Goal: Task Accomplishment & Management: Manage account settings

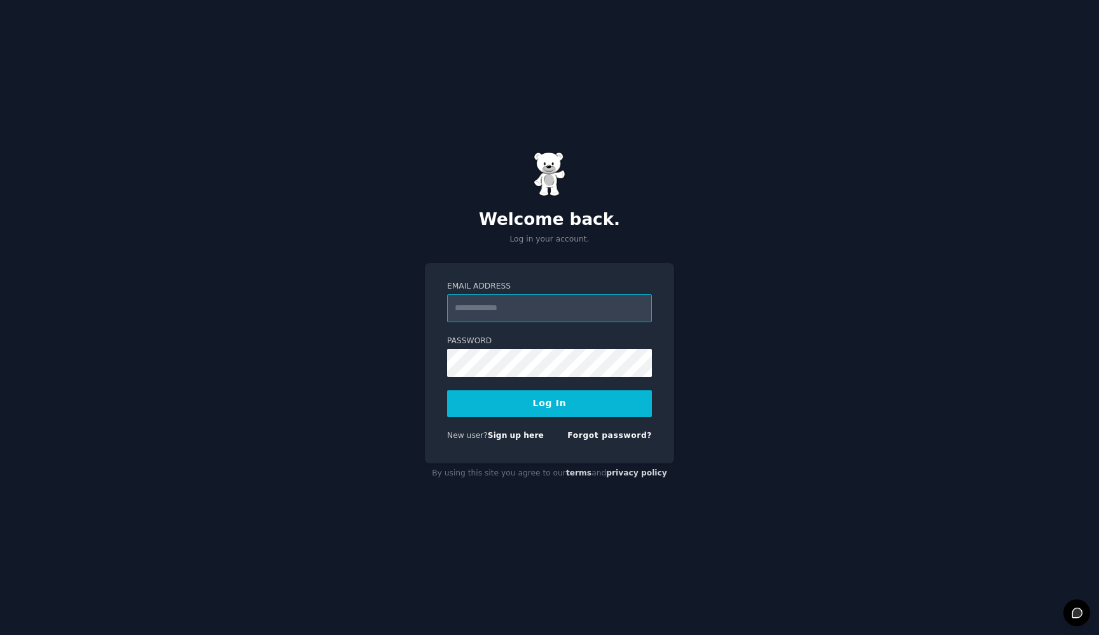
type input "**********"
click at [550, 403] on button "Log In" at bounding box center [549, 404] width 205 height 27
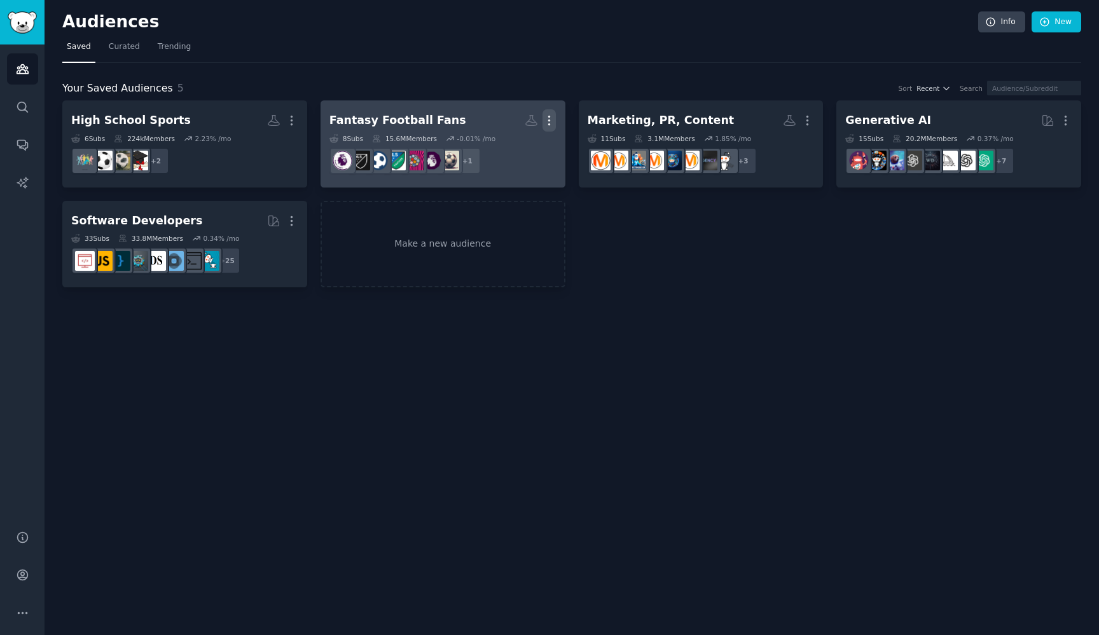
click at [548, 118] on icon "button" at bounding box center [549, 120] width 13 height 13
click at [518, 145] on p "Delete" at bounding box center [514, 147] width 29 height 13
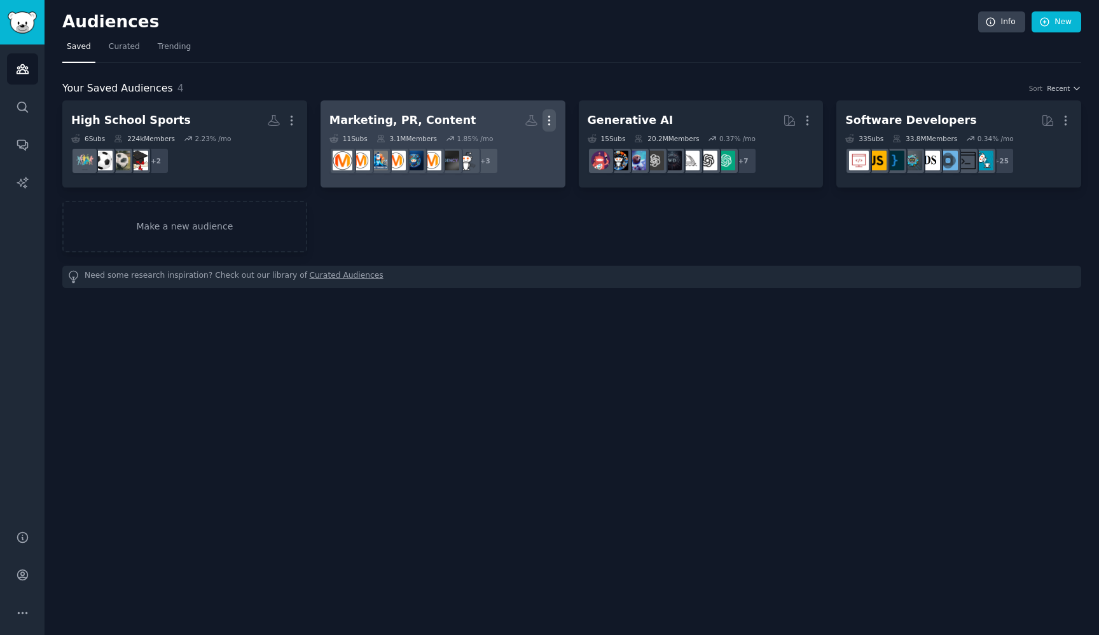
click at [550, 120] on icon "button" at bounding box center [549, 120] width 1 height 9
click at [516, 148] on p "Delete" at bounding box center [514, 147] width 29 height 13
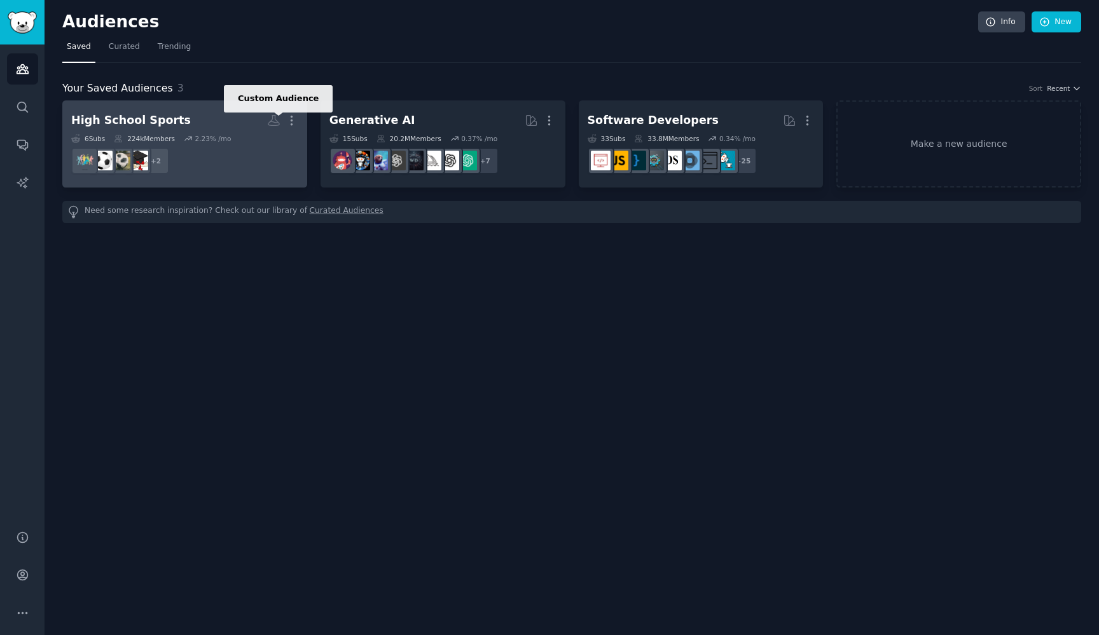
click at [275, 121] on icon at bounding box center [273, 120] width 13 height 13
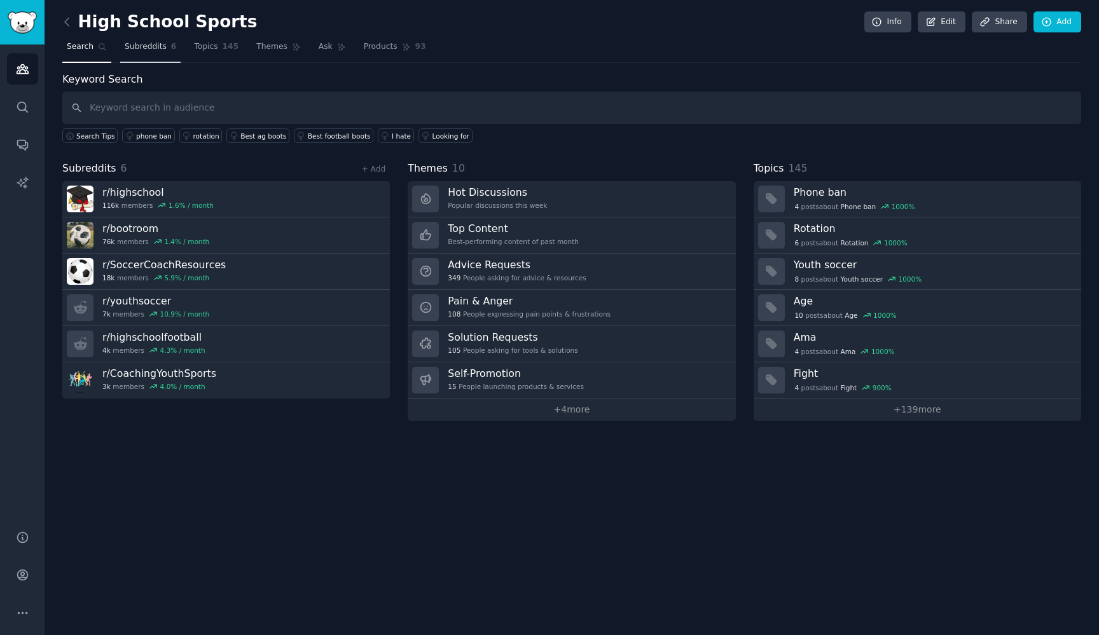
click at [155, 46] on span "Subreddits" at bounding box center [146, 46] width 42 height 11
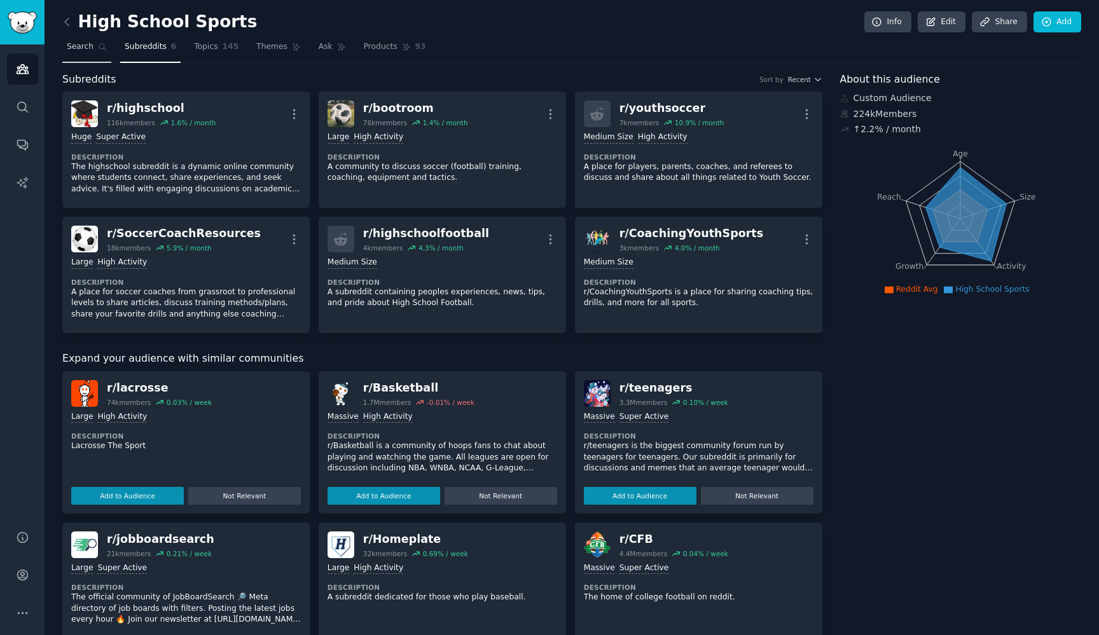
click at [88, 47] on span "Search" at bounding box center [80, 46] width 27 height 11
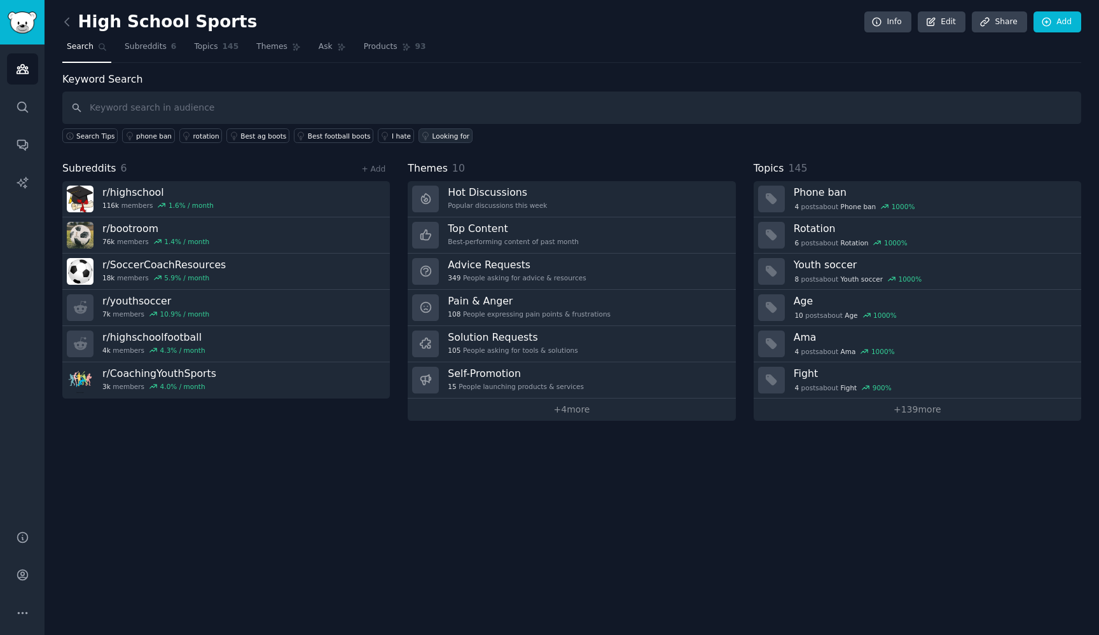
click at [445, 135] on div "Looking for" at bounding box center [451, 136] width 38 height 9
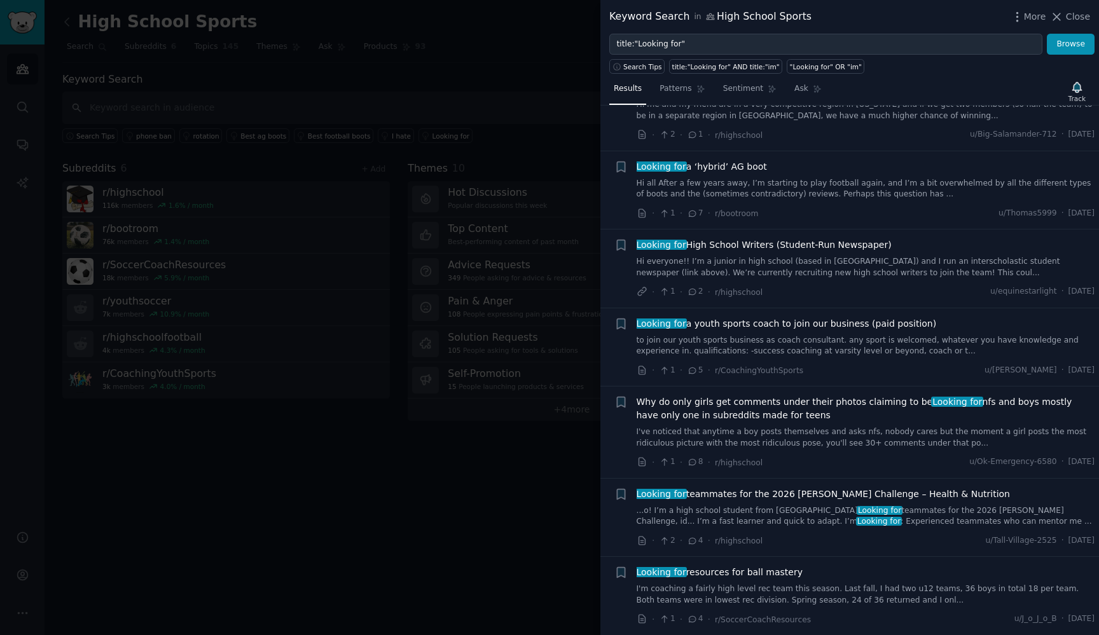
scroll to position [1615, 0]
click at [1069, 13] on span "Close" at bounding box center [1078, 16] width 24 height 13
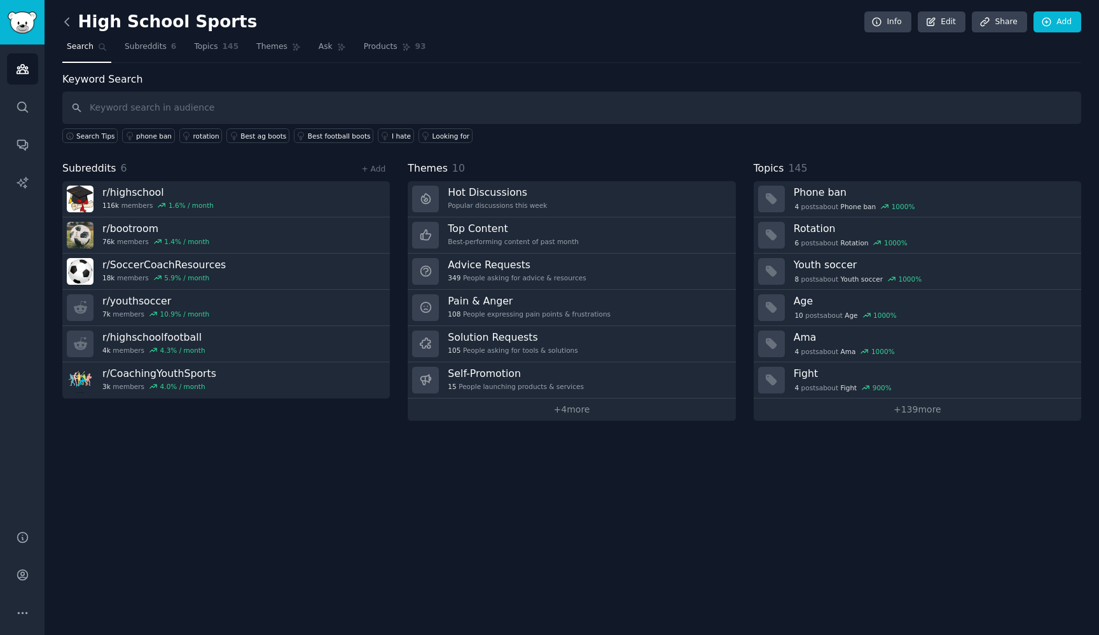
click at [71, 23] on icon at bounding box center [66, 21] width 13 height 13
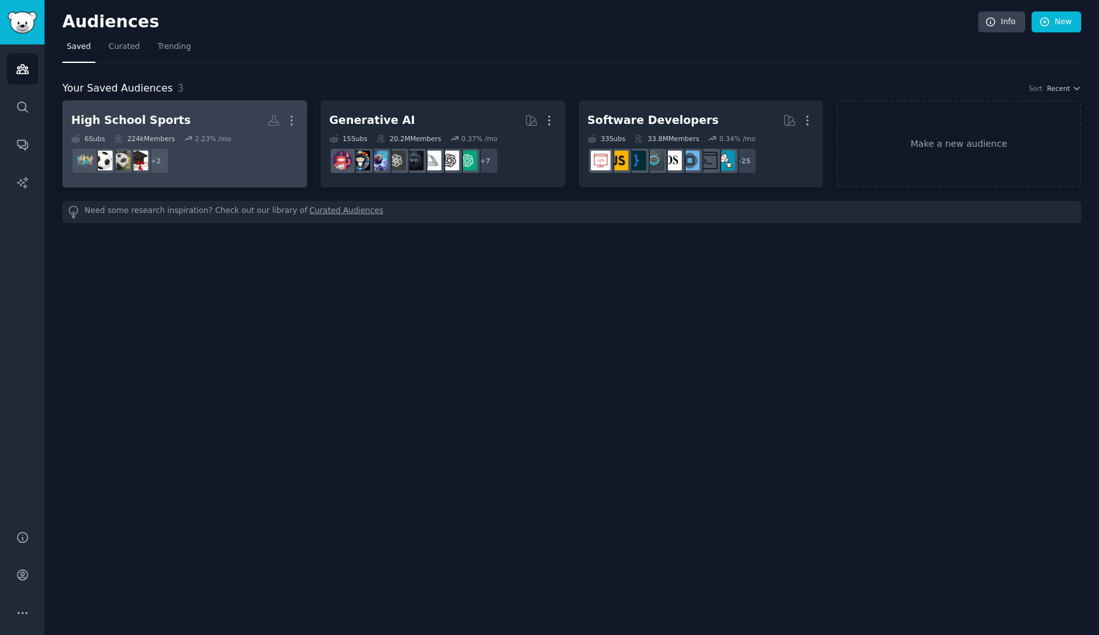
click at [146, 121] on div "High School Sports" at bounding box center [131, 121] width 120 height 16
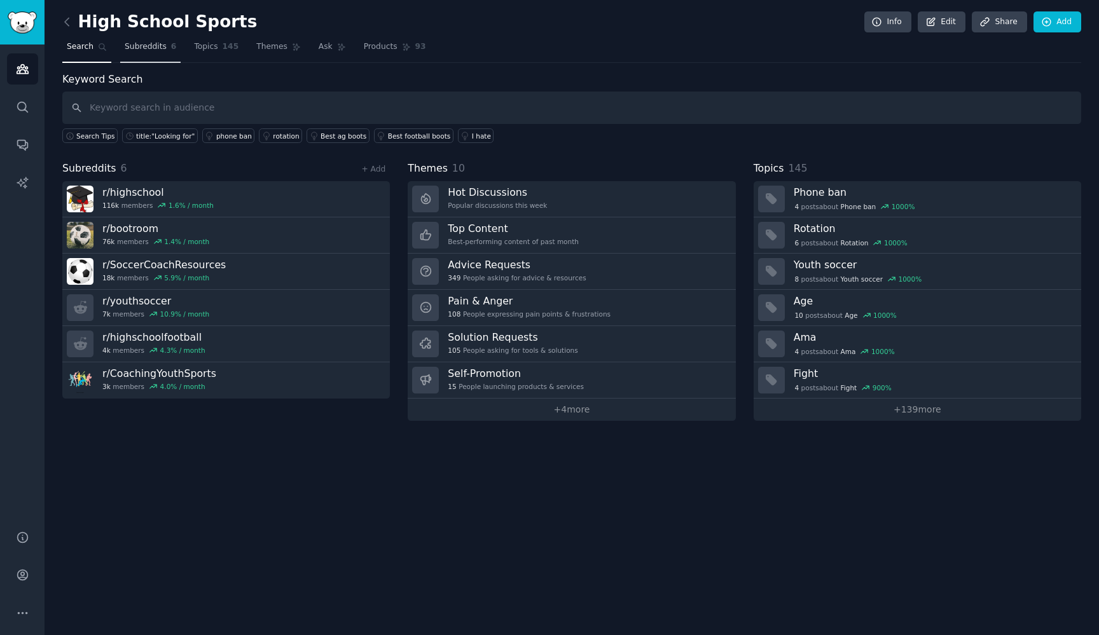
click at [153, 46] on span "Subreddits" at bounding box center [146, 46] width 42 height 11
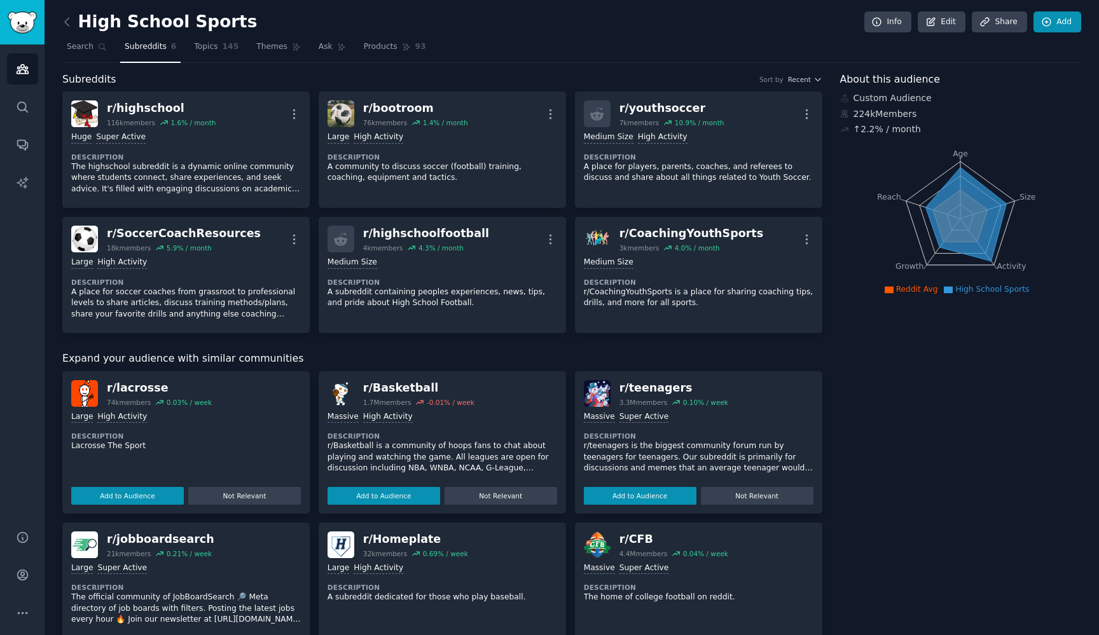
click at [1053, 18] on link "Add" at bounding box center [1058, 22] width 48 height 22
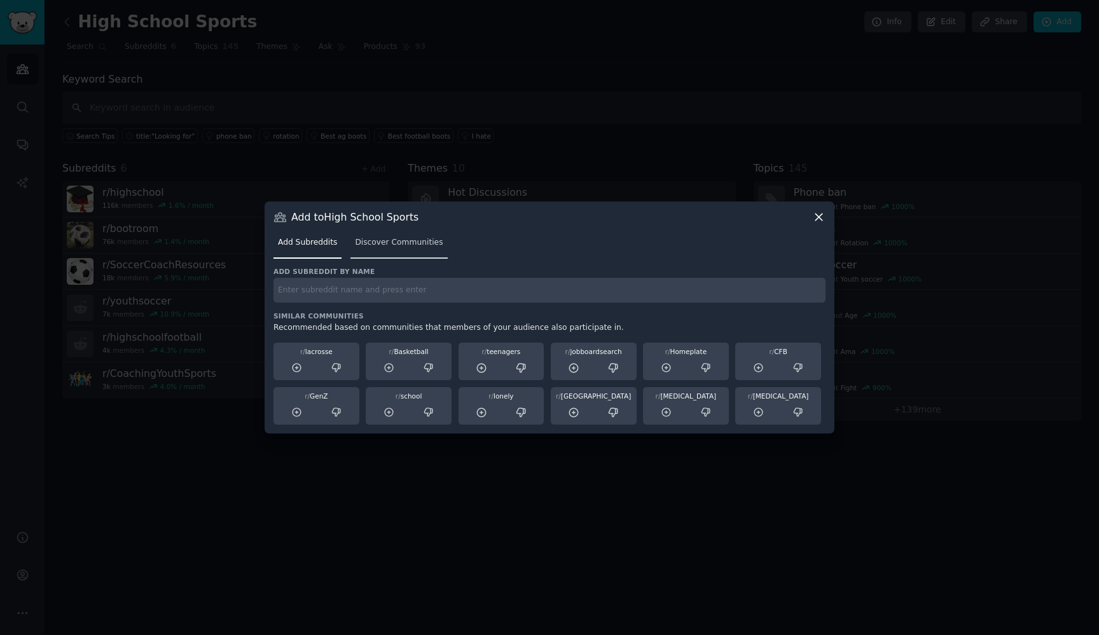
click at [407, 243] on span "Discover Communities" at bounding box center [399, 242] width 88 height 11
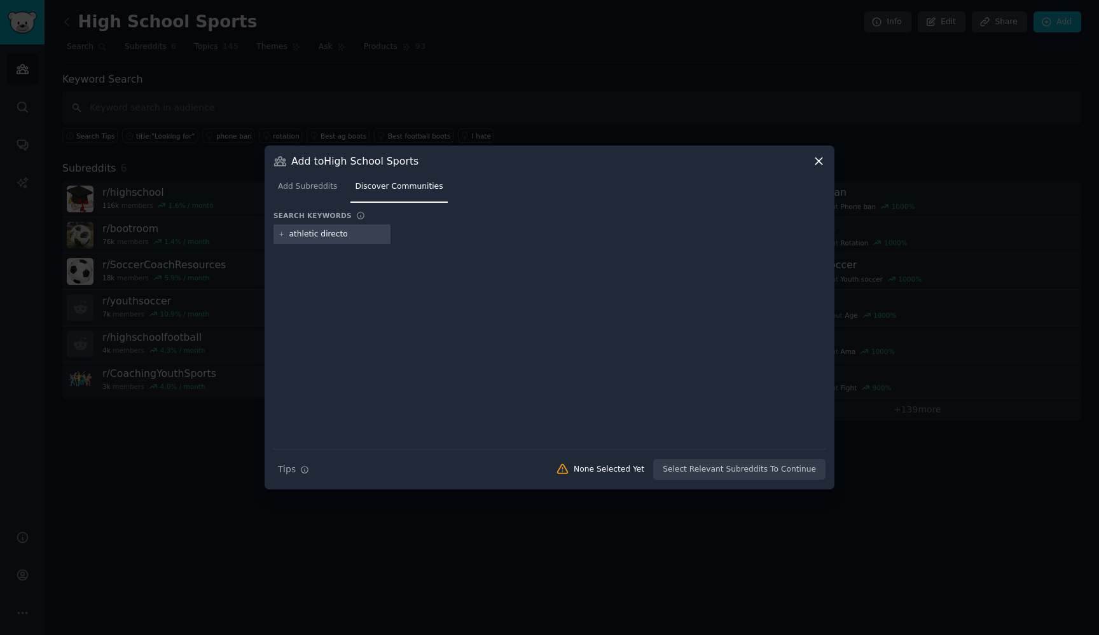
type input "athletic director"
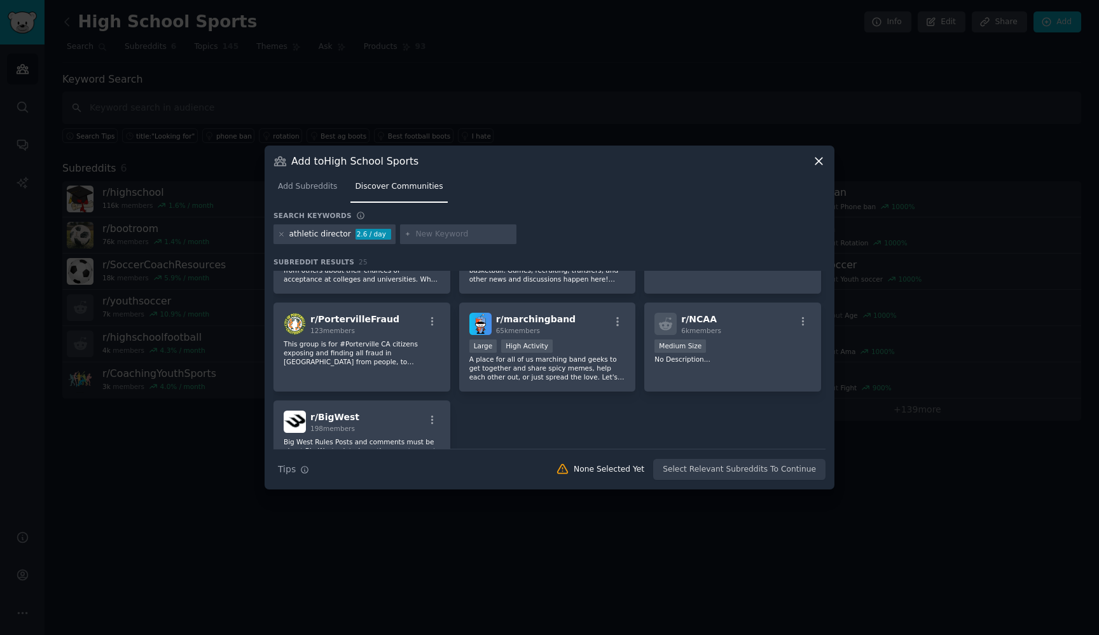
scroll to position [655, 0]
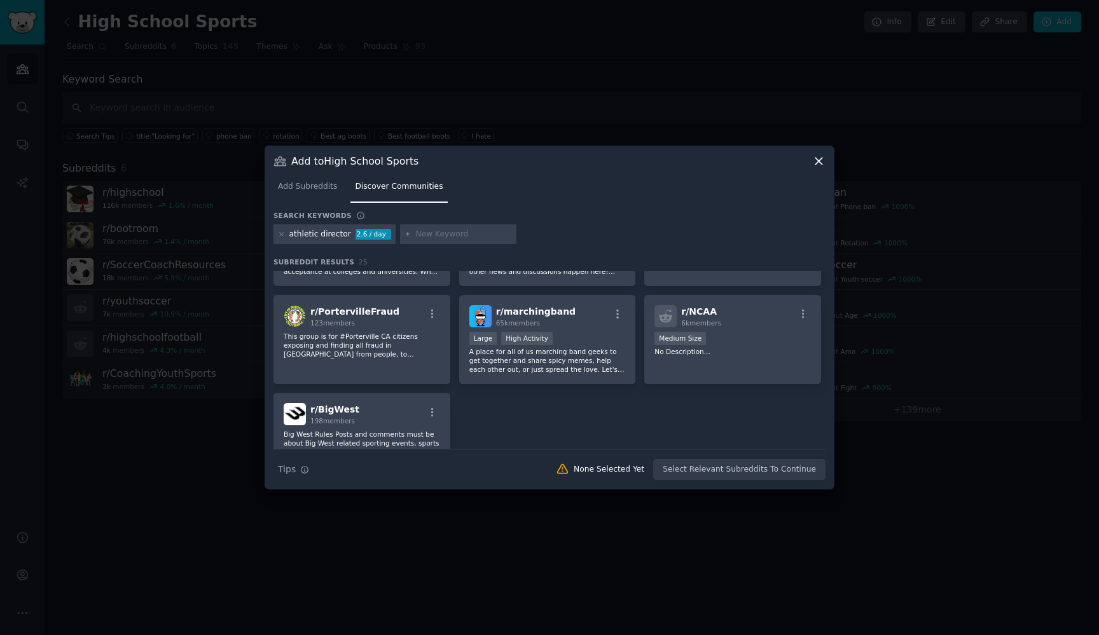
click at [820, 158] on icon at bounding box center [818, 161] width 13 height 13
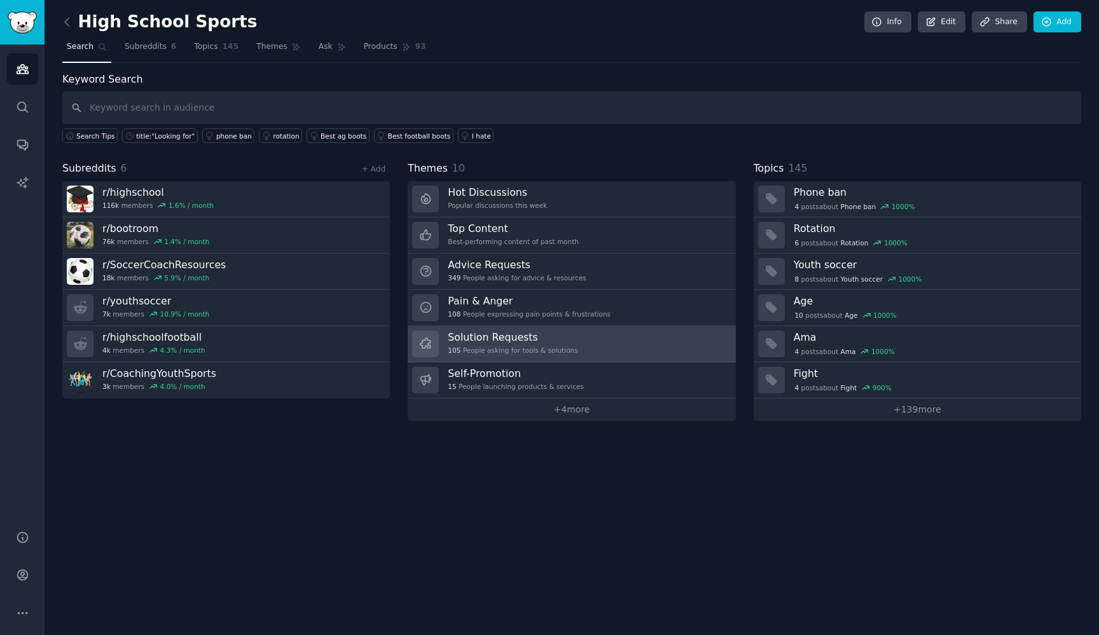
click at [543, 340] on h3 "Solution Requests" at bounding box center [513, 337] width 130 height 13
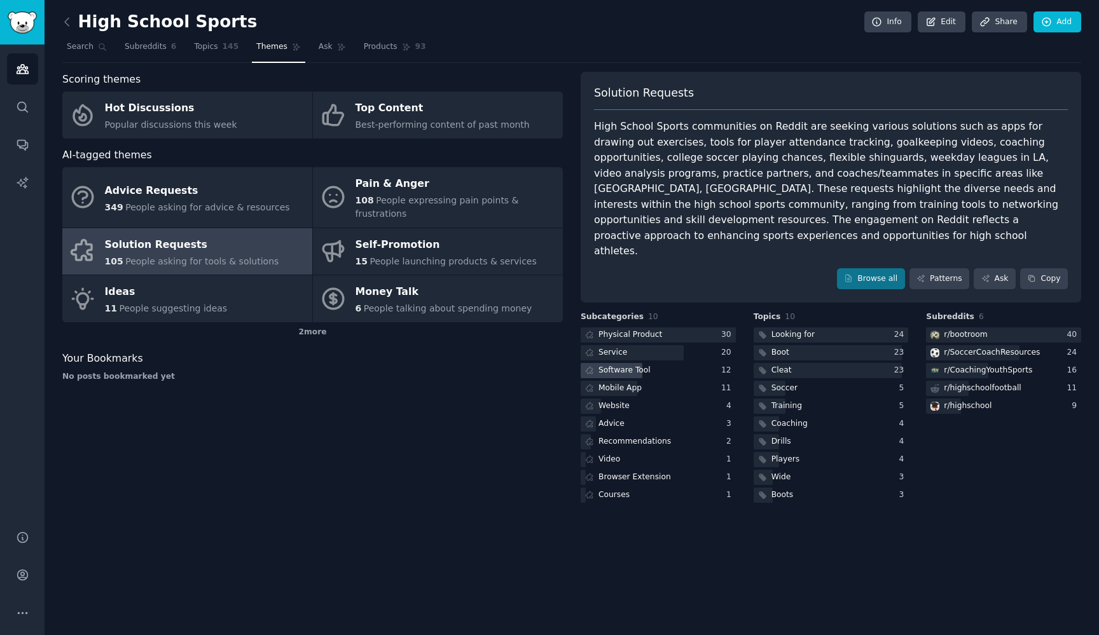
click at [637, 365] on div "Software Tool" at bounding box center [625, 370] width 52 height 11
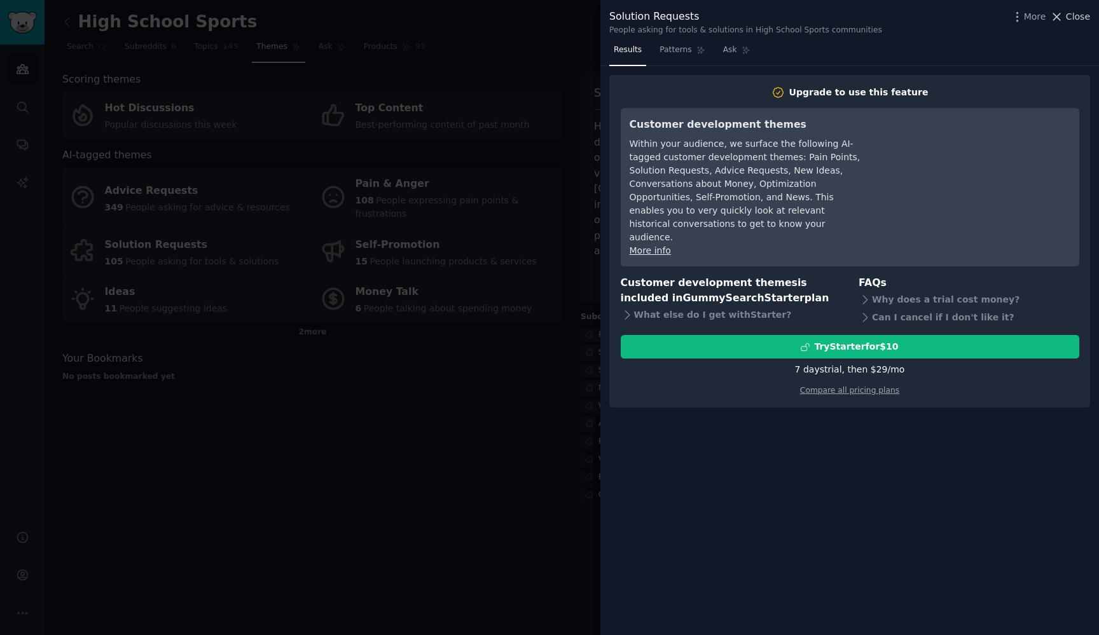
click at [1079, 15] on span "Close" at bounding box center [1078, 16] width 24 height 13
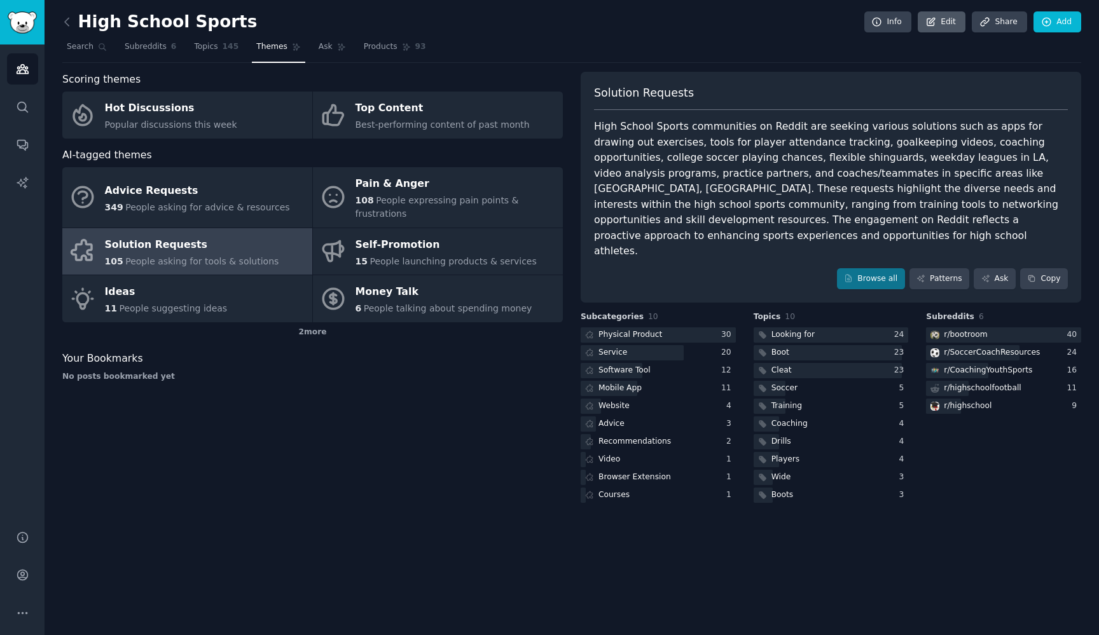
click at [937, 20] on icon at bounding box center [930, 22] width 11 height 11
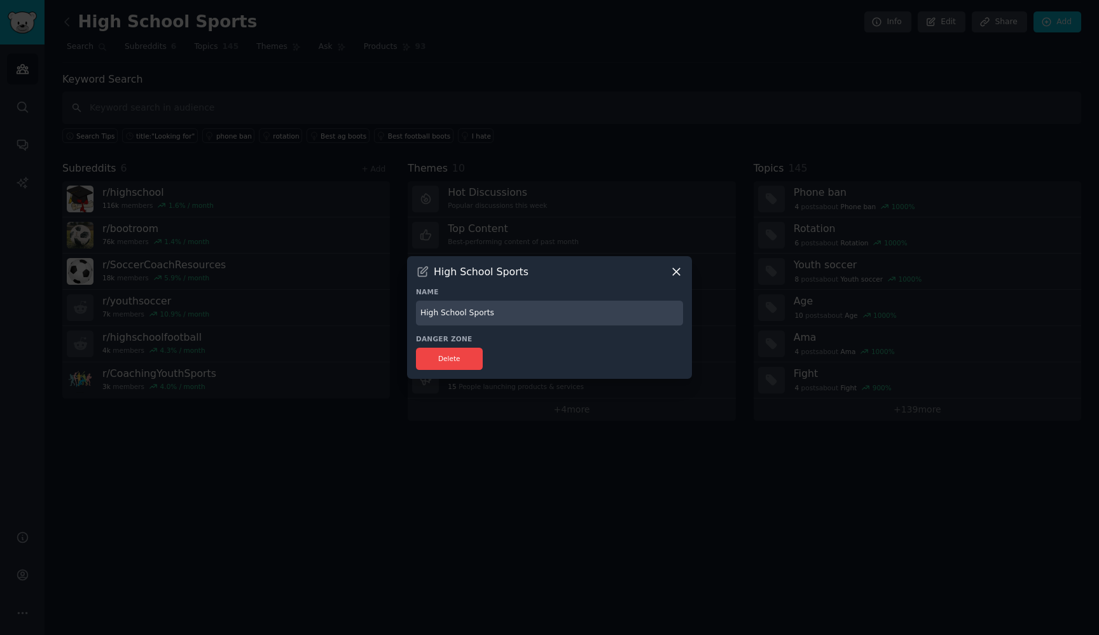
click at [682, 270] on icon at bounding box center [676, 271] width 13 height 13
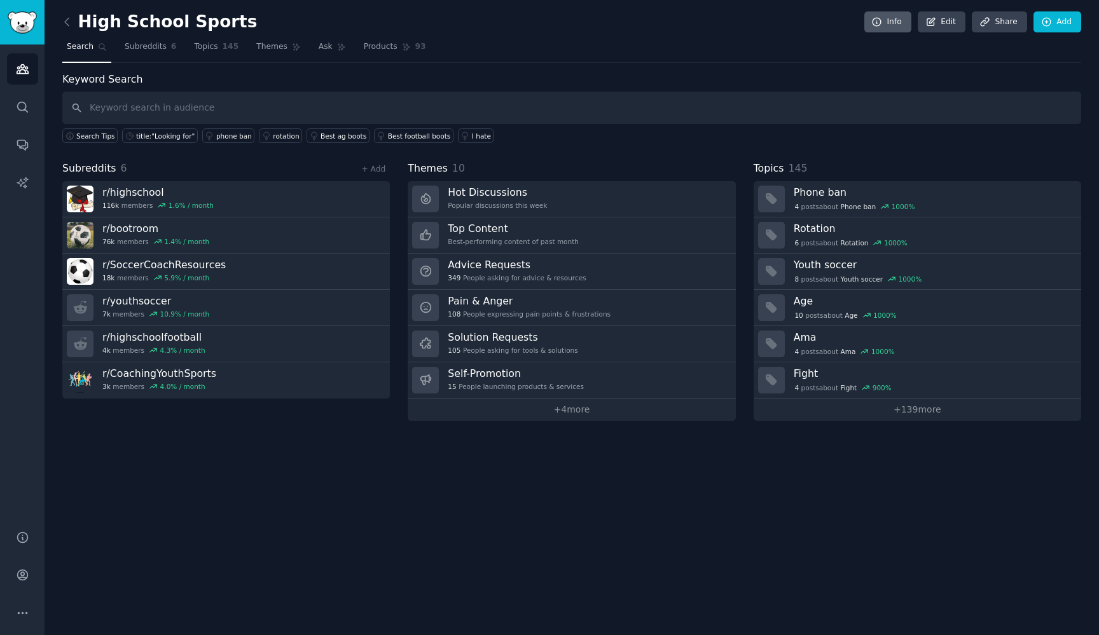
click at [882, 23] on icon at bounding box center [876, 22] width 11 height 11
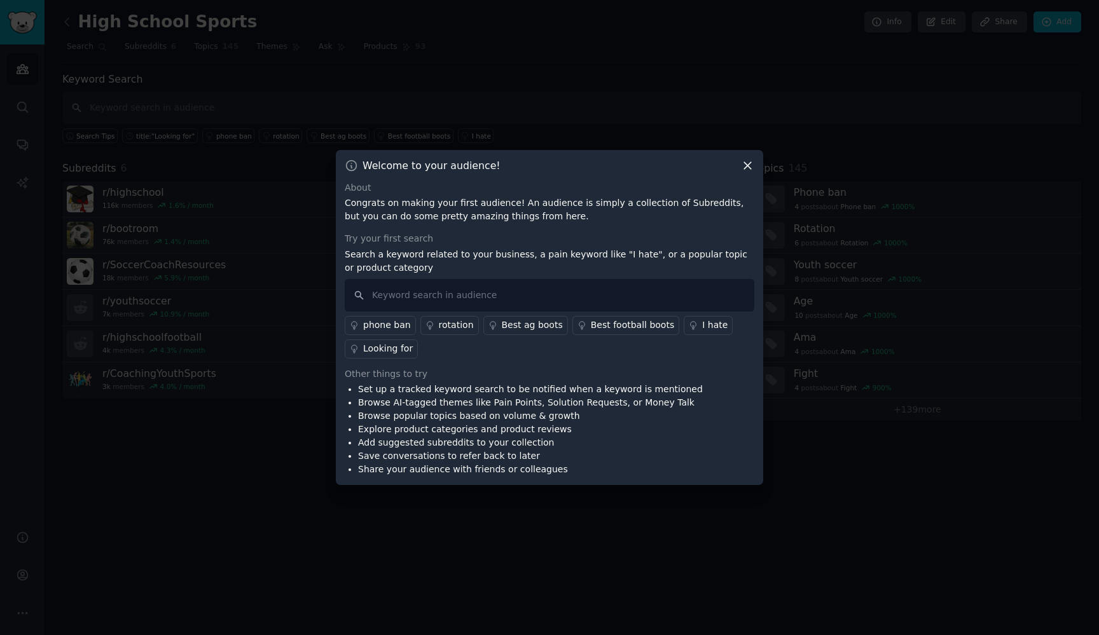
click at [749, 168] on icon at bounding box center [747, 165] width 13 height 13
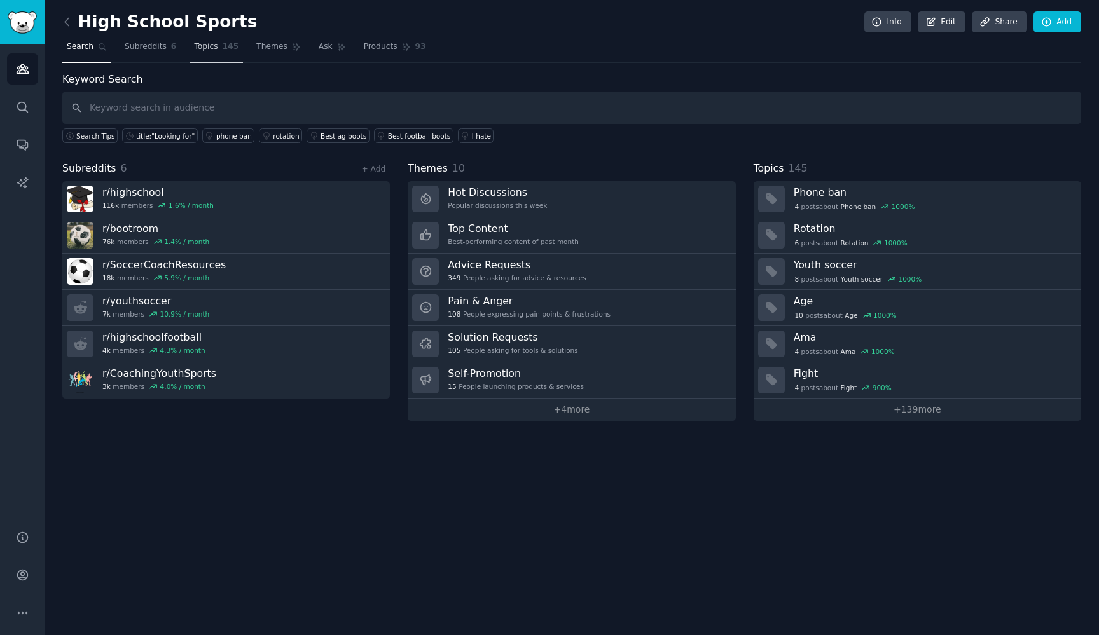
click at [216, 52] on span "Topics" at bounding box center [206, 46] width 24 height 11
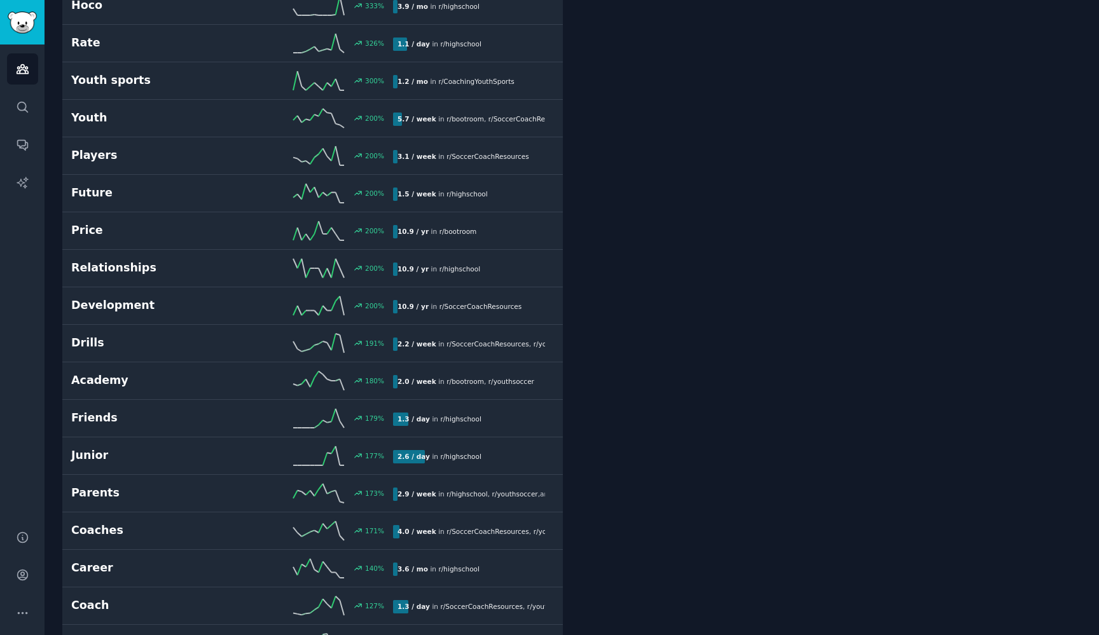
scroll to position [1084, 0]
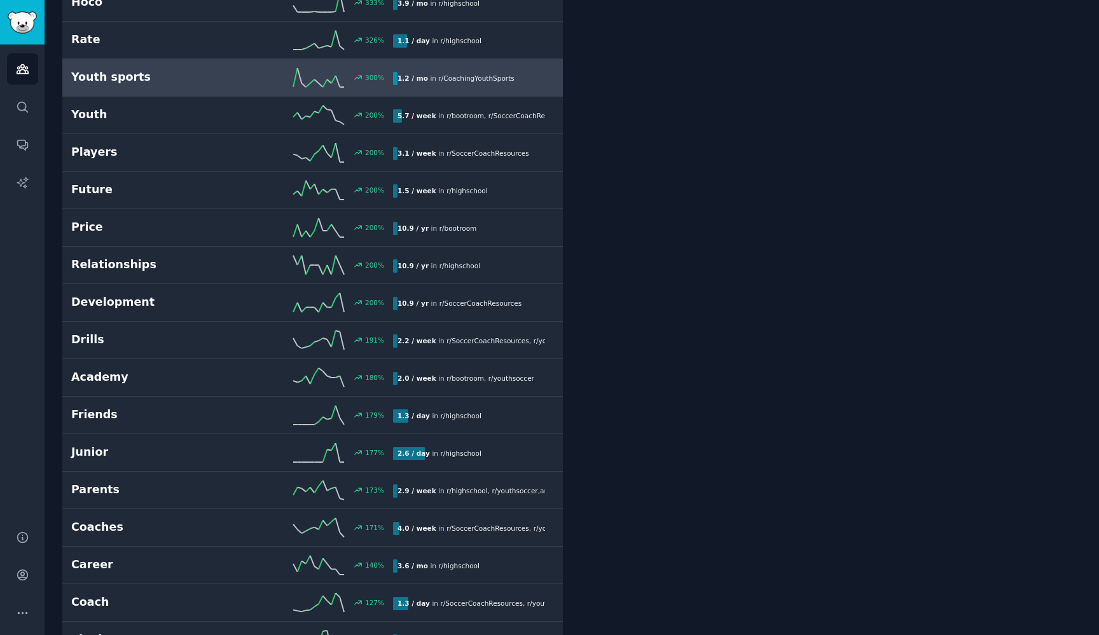
click at [225, 91] on link "Youth sports 300 % 1.2 / mo in r/ CoachingYouthSports" at bounding box center [312, 78] width 501 height 38
